Goal: Information Seeking & Learning: Learn about a topic

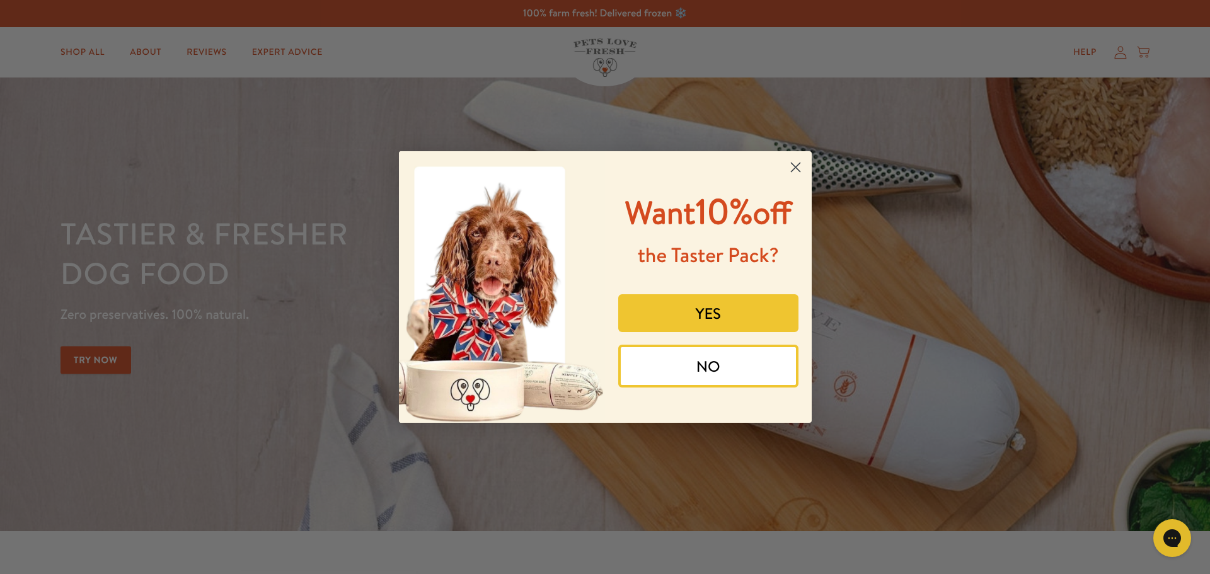
click at [797, 166] on icon "Close dialog" at bounding box center [795, 167] width 9 height 9
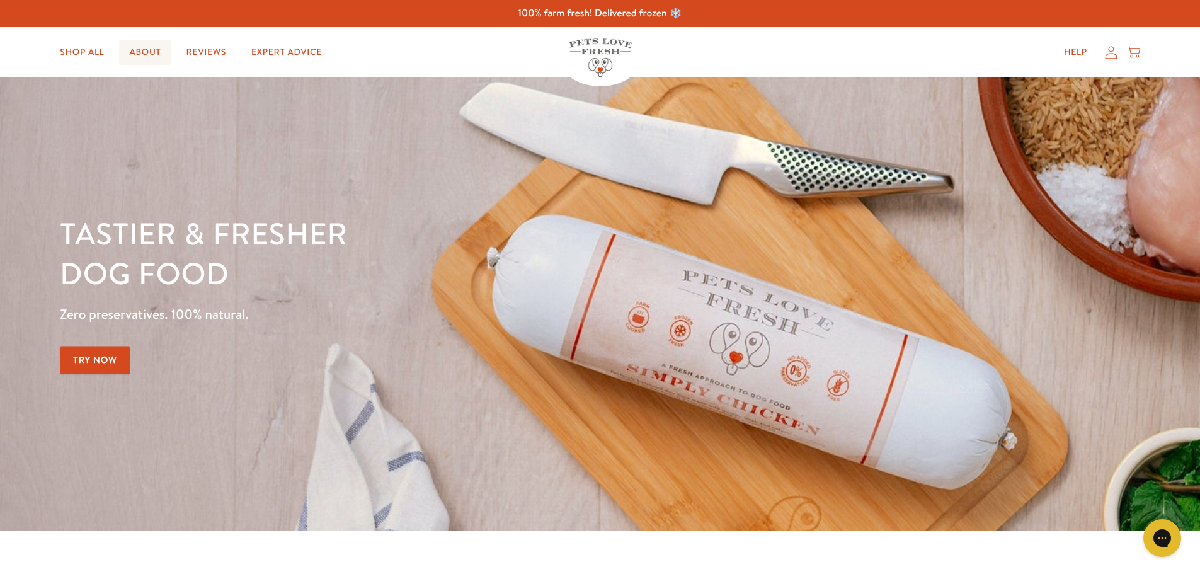
click at [144, 51] on link "About" at bounding box center [145, 52] width 52 height 25
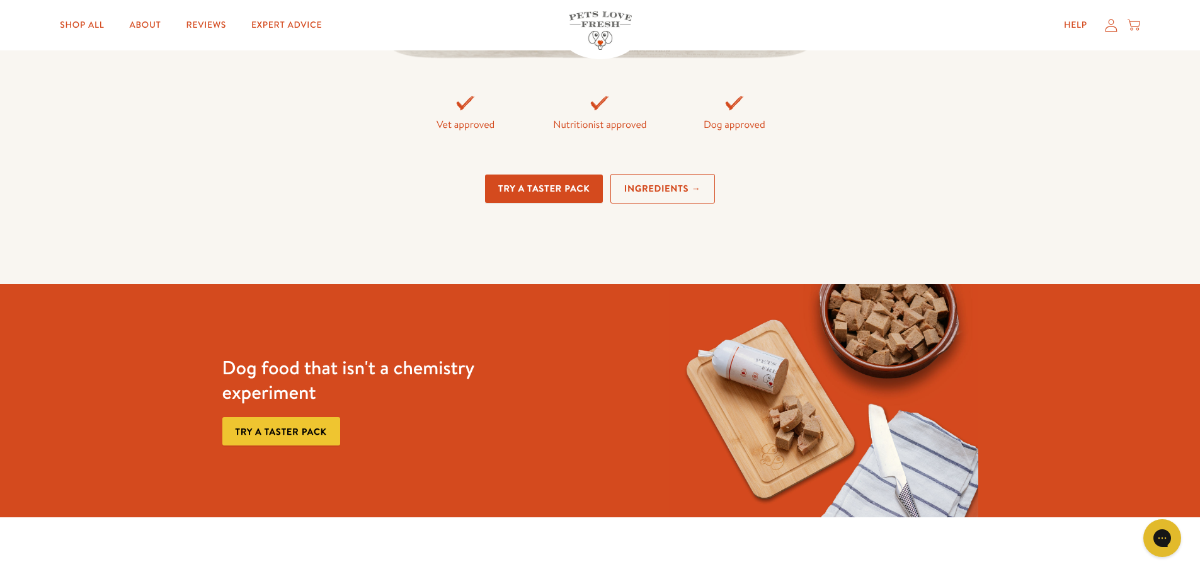
scroll to position [3214, 0]
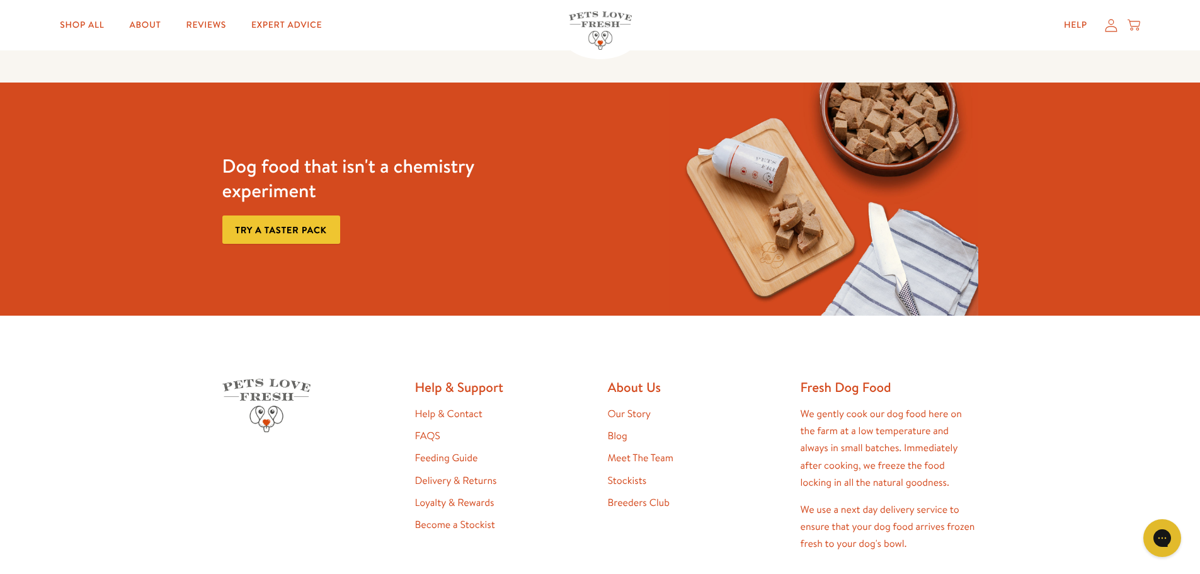
click at [643, 410] on link "Our Story" at bounding box center [629, 414] width 43 height 14
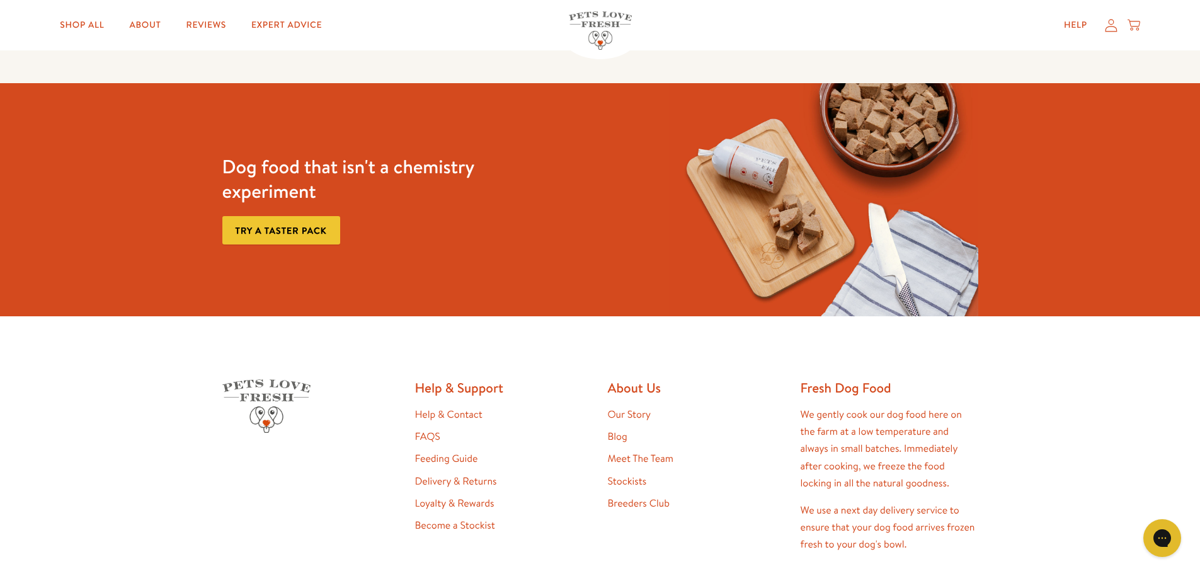
scroll to position [3214, 0]
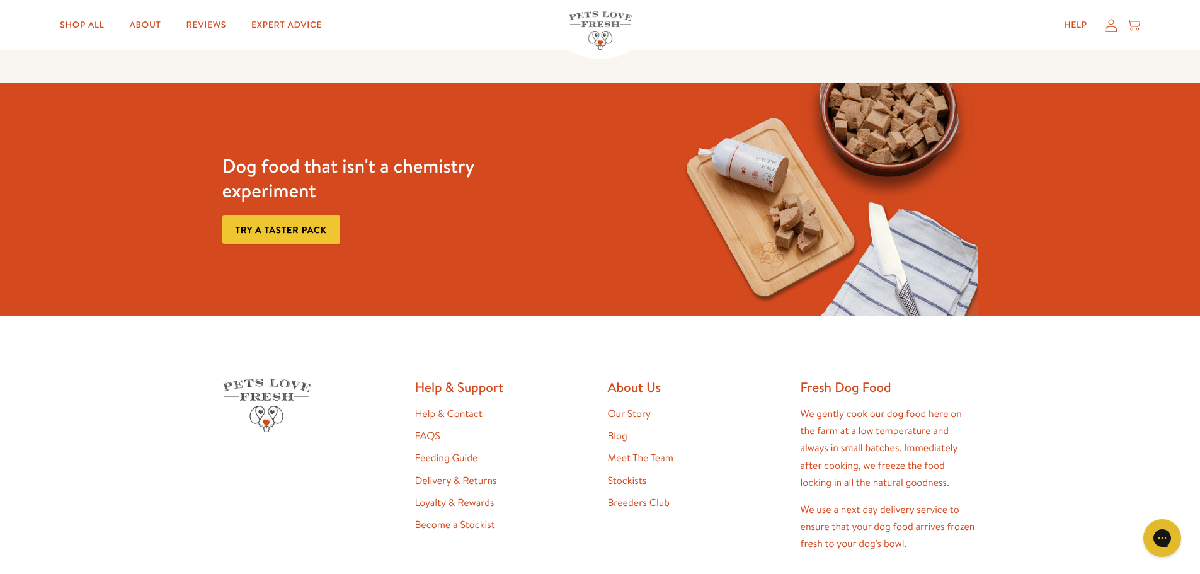
click at [655, 452] on link "Meet The Team" at bounding box center [641, 458] width 66 height 14
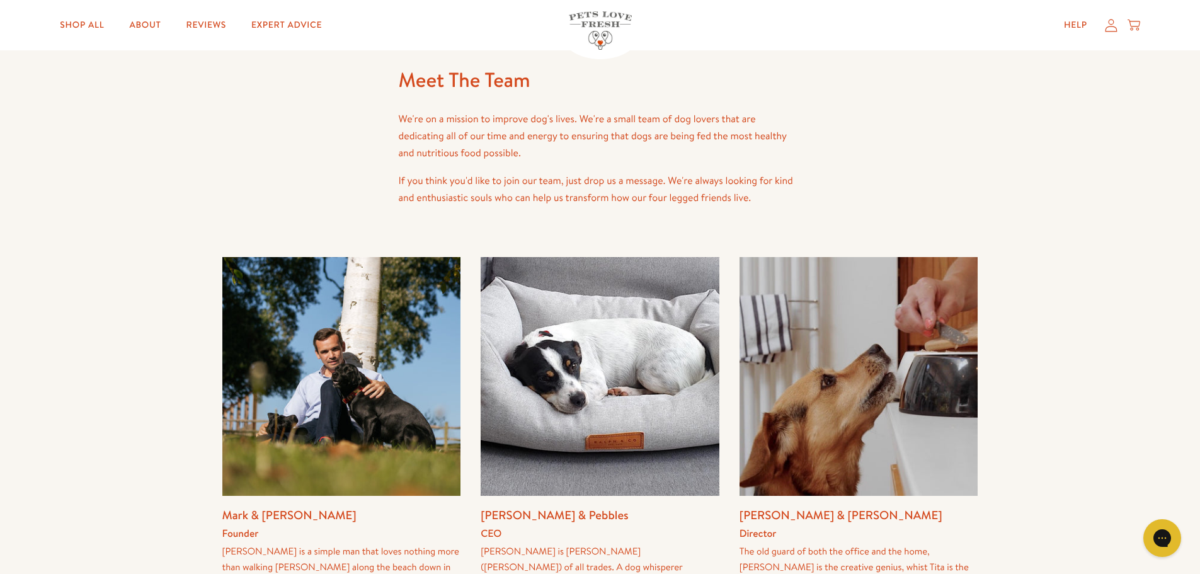
scroll to position [126, 0]
